Goal: Information Seeking & Learning: Learn about a topic

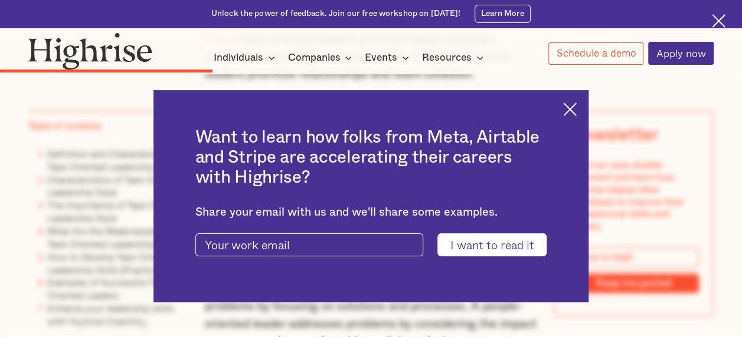
scroll to position [2991, 0]
click at [576, 104] on img at bounding box center [570, 110] width 14 height 14
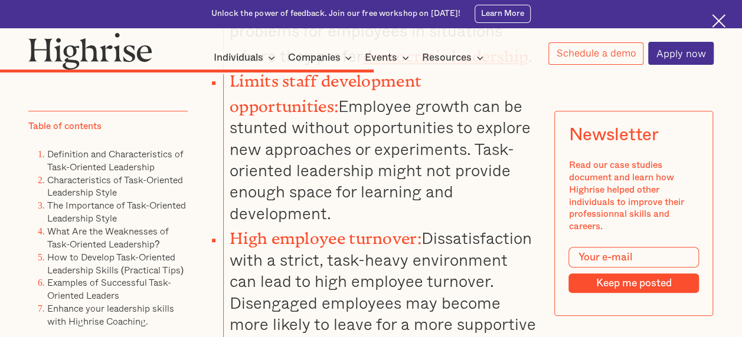
click at [464, 224] on li "High employee turnover: Dissatisfaction with a strict, task-heavy environment c…" at bounding box center [380, 290] width 314 height 133
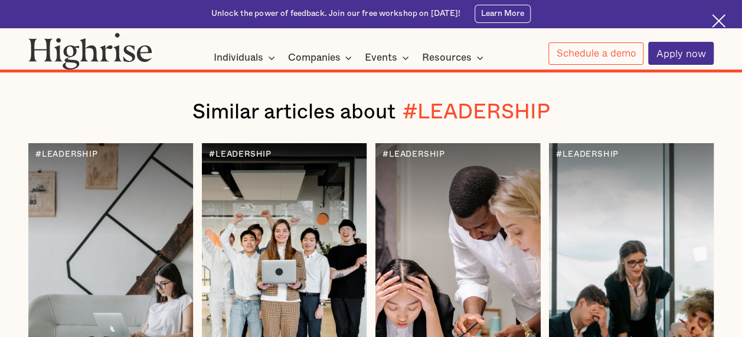
scroll to position [9004, 0]
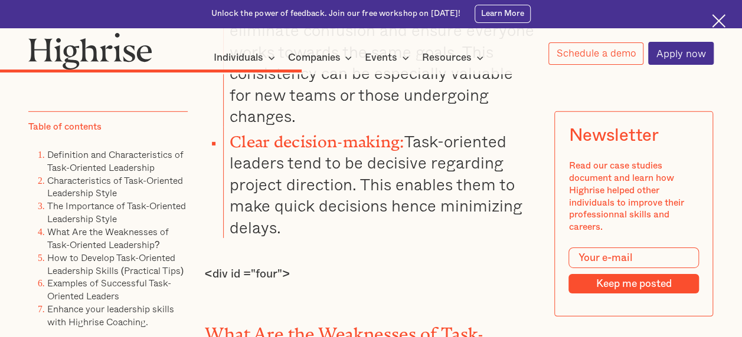
scroll to position [3959, 0]
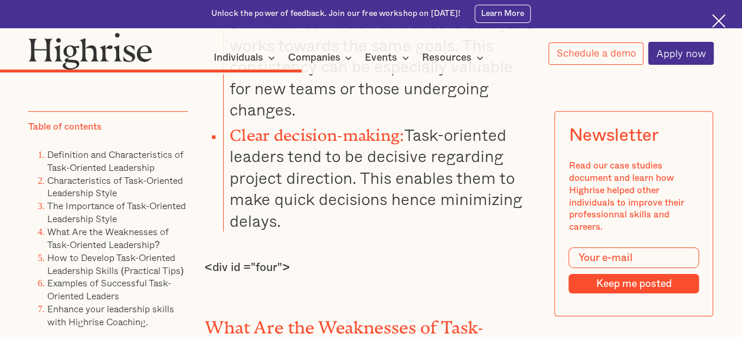
click at [713, 21] on img at bounding box center [718, 21] width 14 height 14
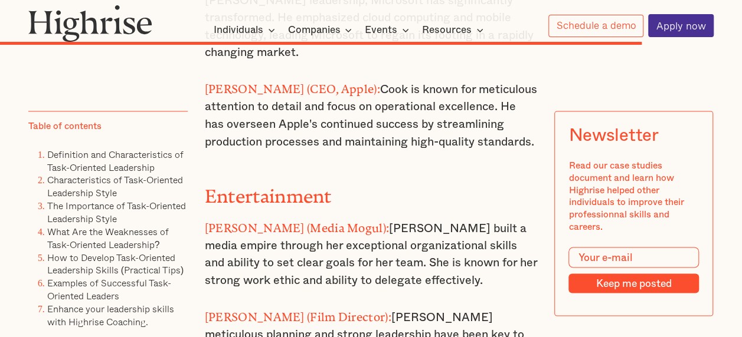
scroll to position [7645, 0]
